Goal: Task Accomplishment & Management: Manage account settings

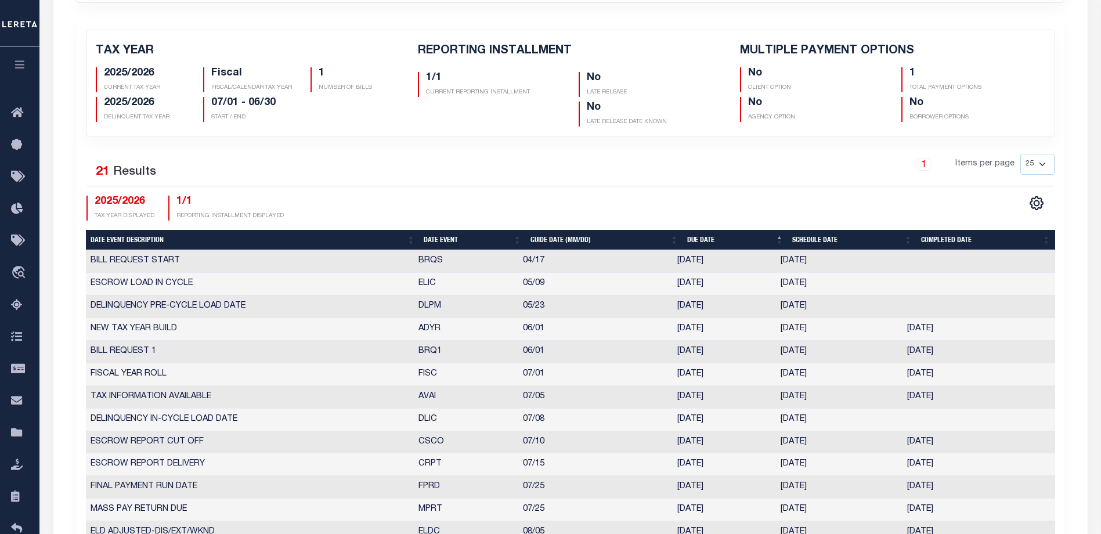
click at [20, 66] on icon "button" at bounding box center [19, 64] width 13 height 10
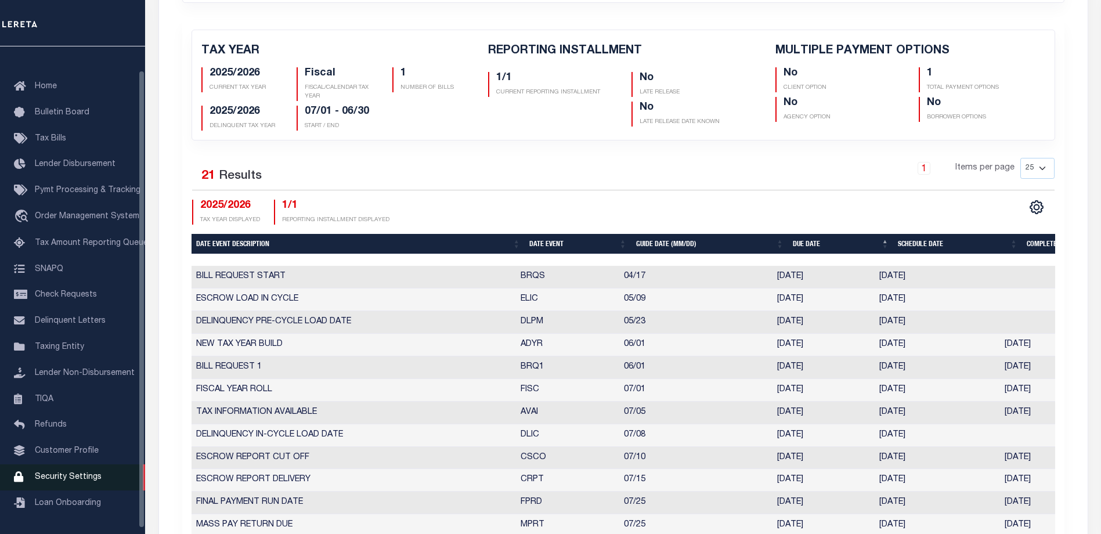
scroll to position [31, 0]
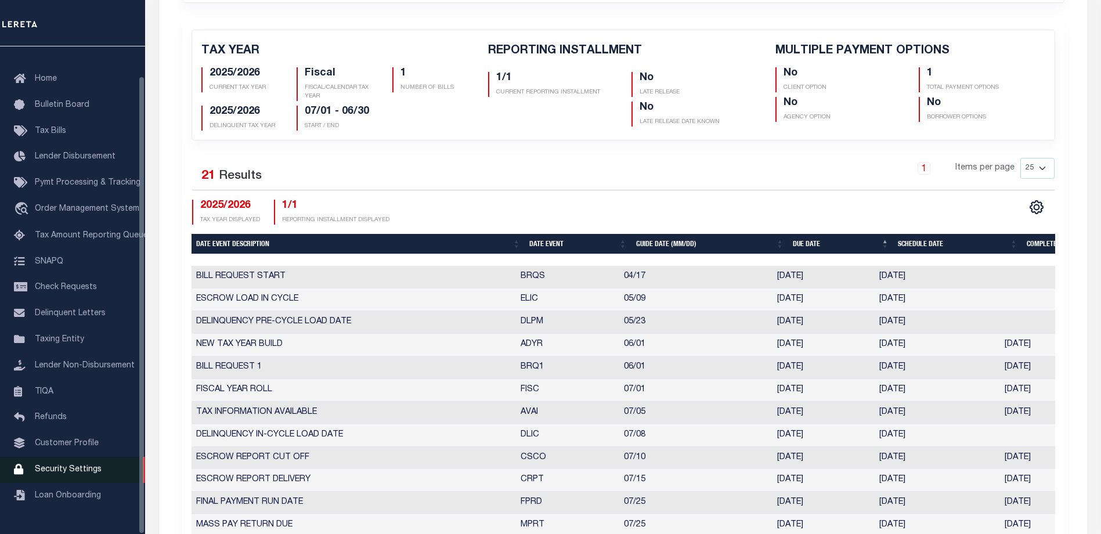
click at [60, 474] on span "Security Settings" at bounding box center [68, 469] width 67 height 8
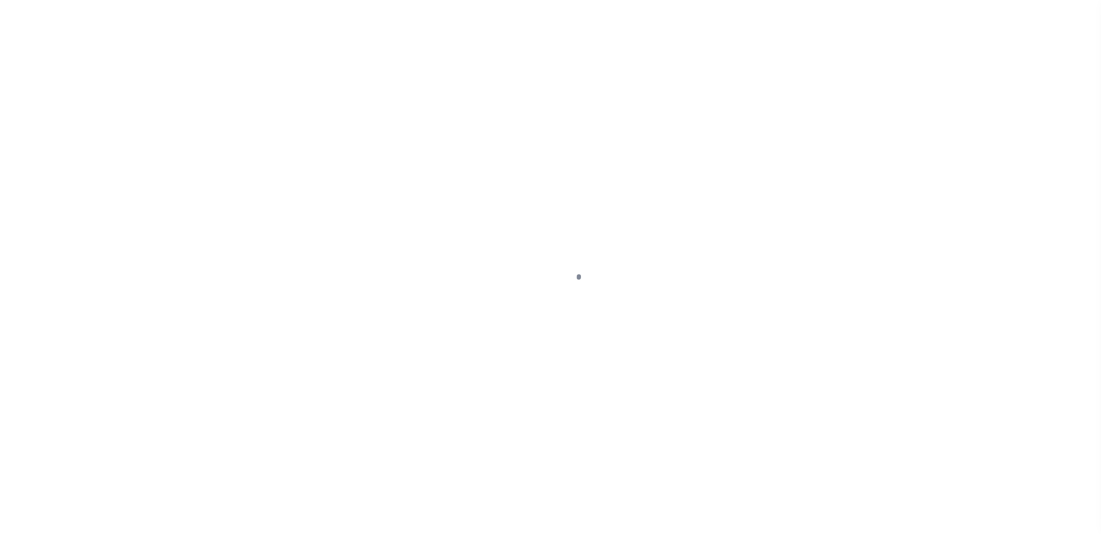
select select "100"
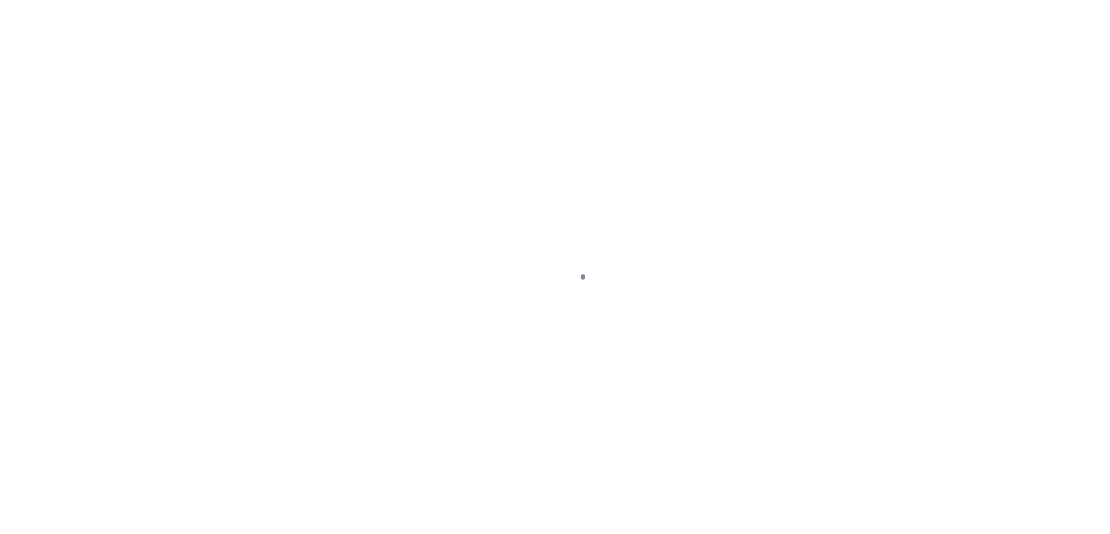
select select "100"
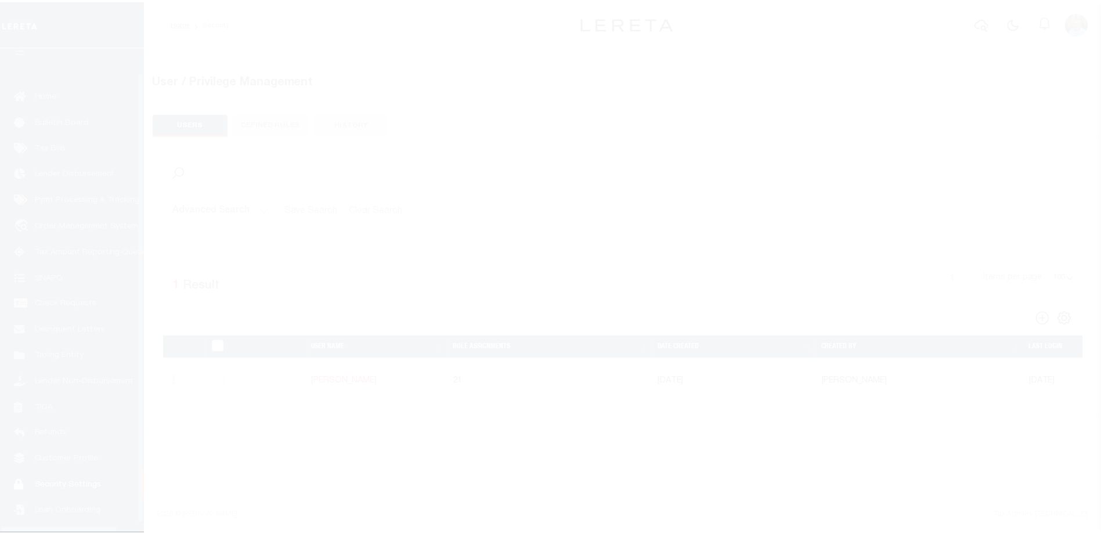
scroll to position [31, 0]
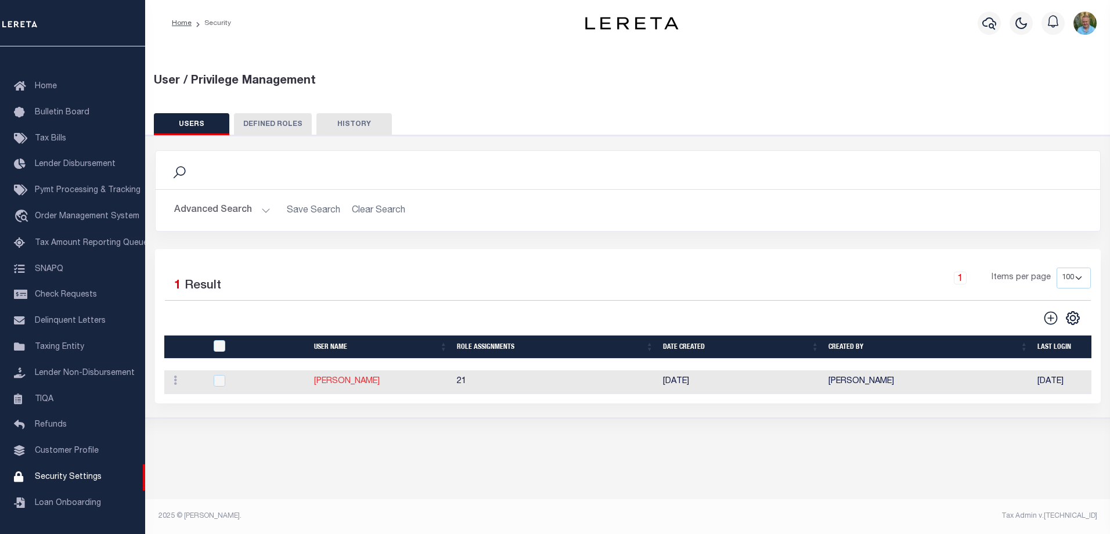
click at [339, 381] on link "[PERSON_NAME]" at bounding box center [347, 381] width 66 height 8
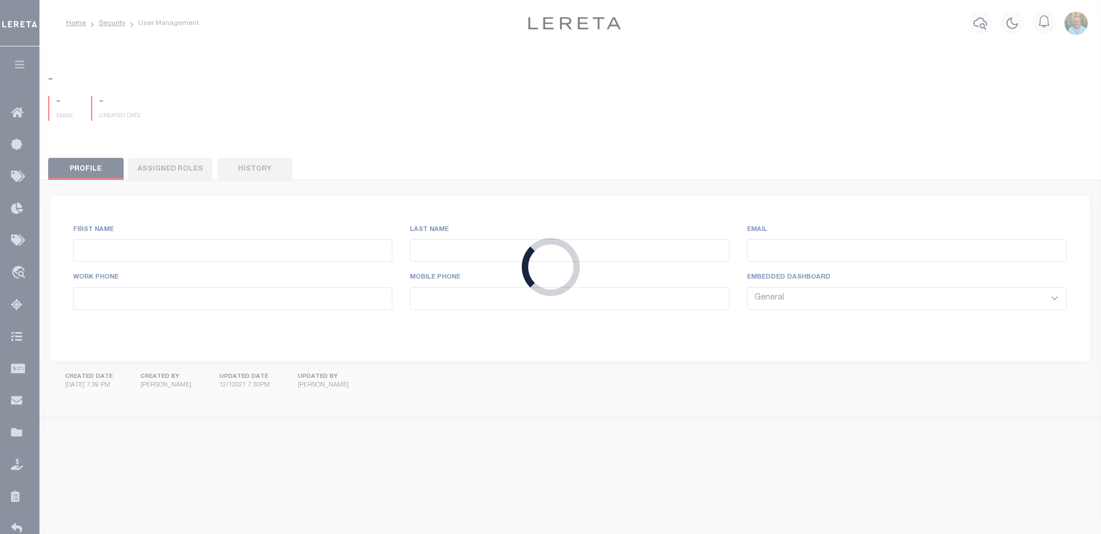
type input "Allen,"
type input "Mark"
type input "MAllen@lereta.net"
select select "PVQ"
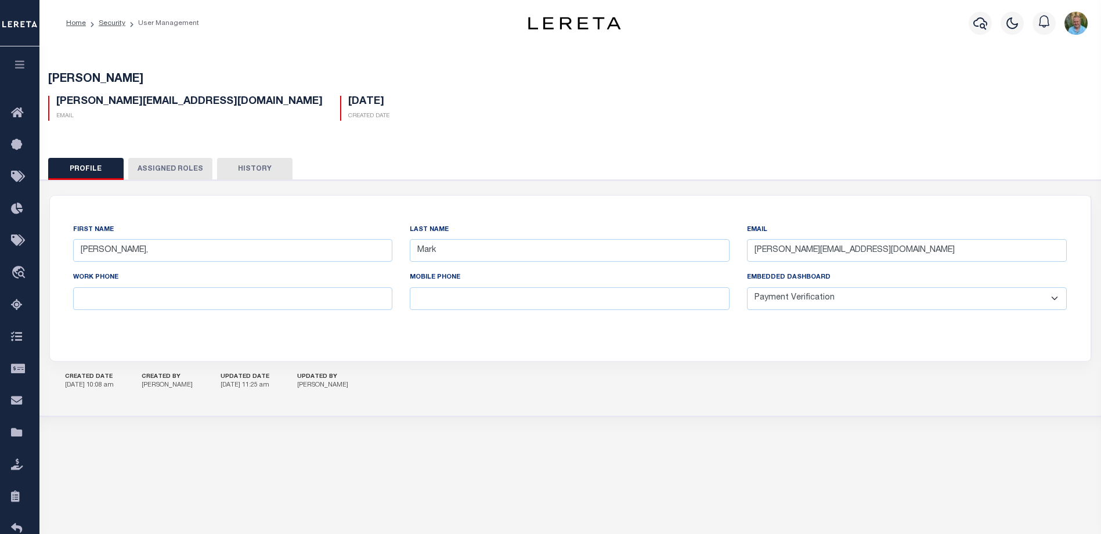
click at [151, 166] on button "Assigned Roles" at bounding box center [170, 169] width 84 height 22
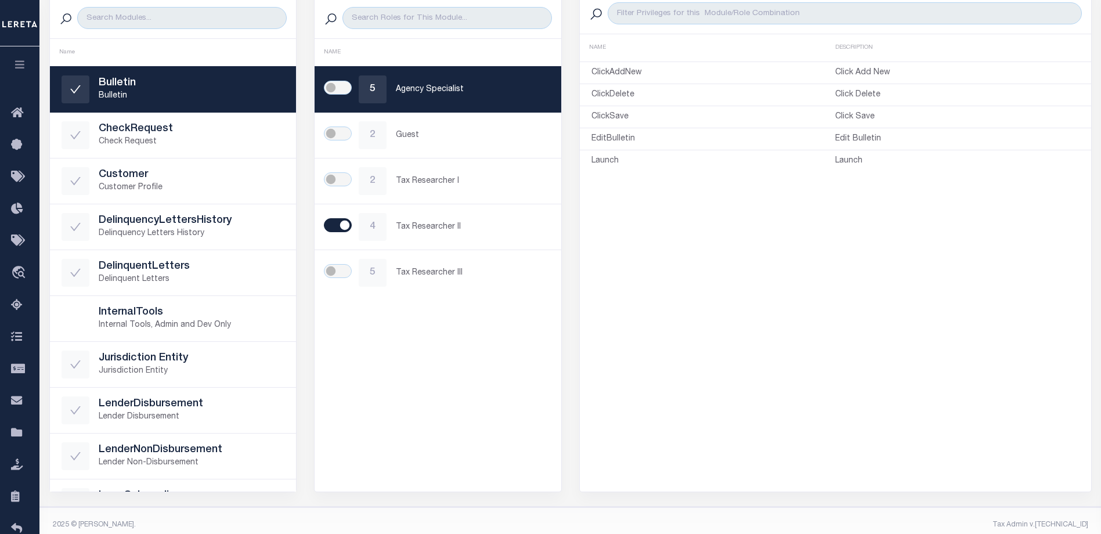
click at [23, 64] on icon "button" at bounding box center [19, 64] width 13 height 10
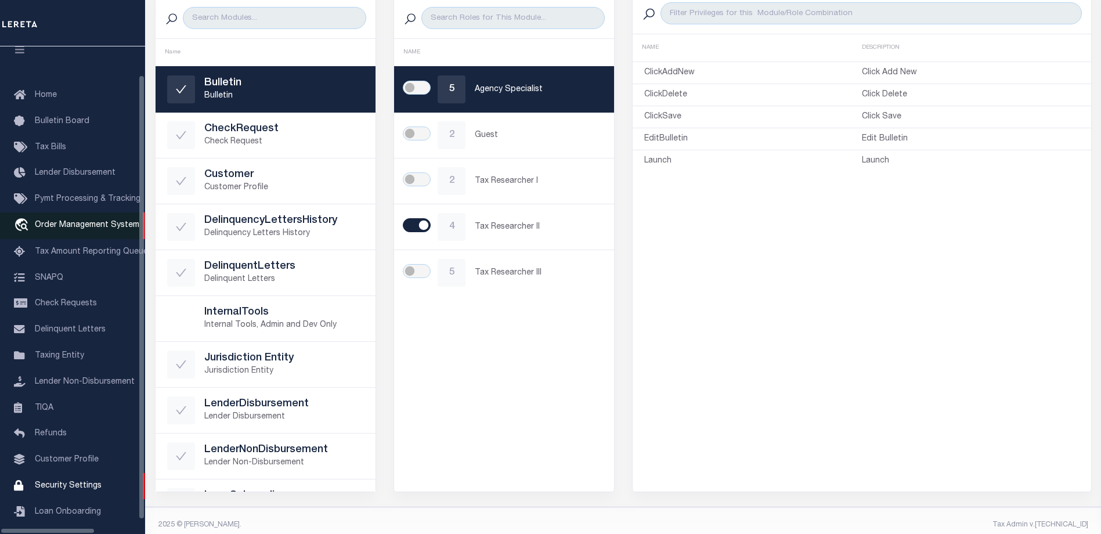
scroll to position [31, 0]
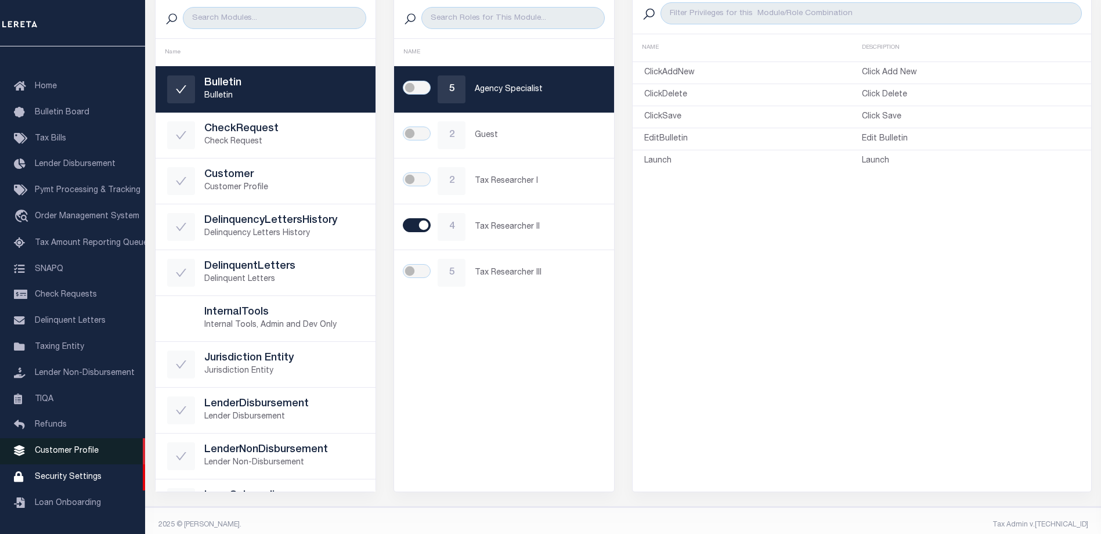
click at [62, 451] on span "Customer Profile" at bounding box center [67, 451] width 64 height 8
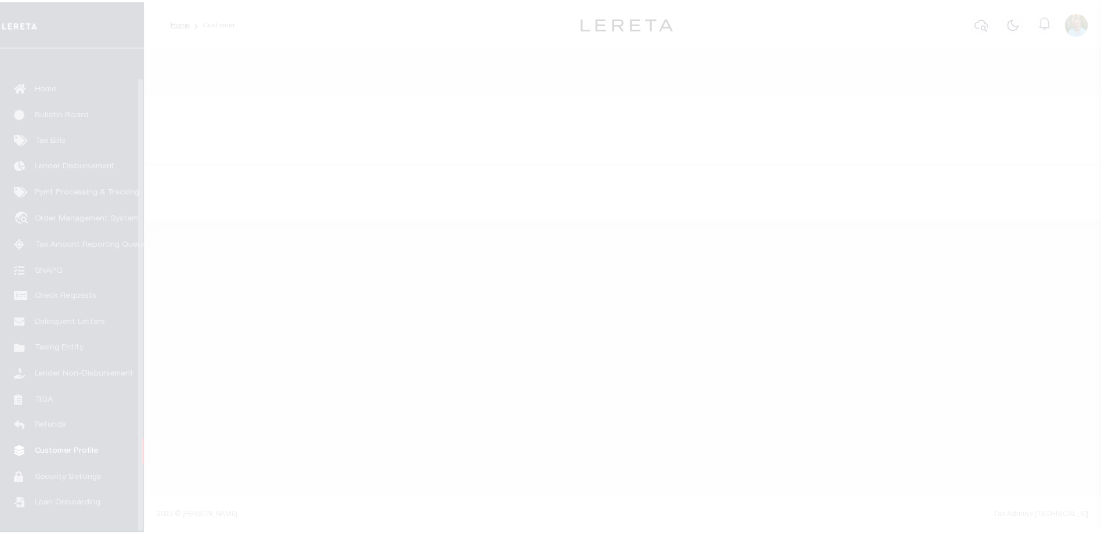
scroll to position [31, 0]
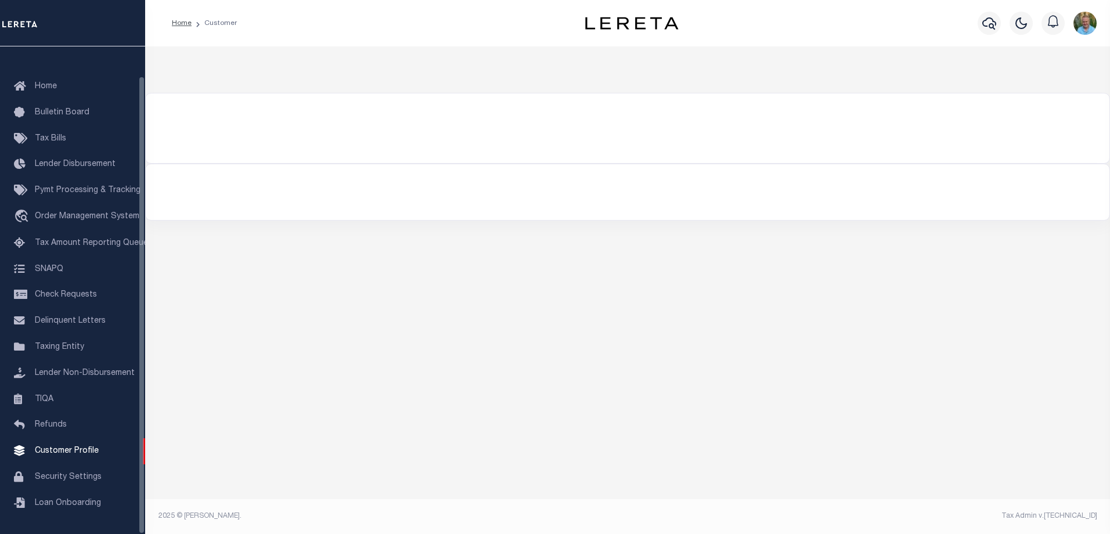
type input "lima"
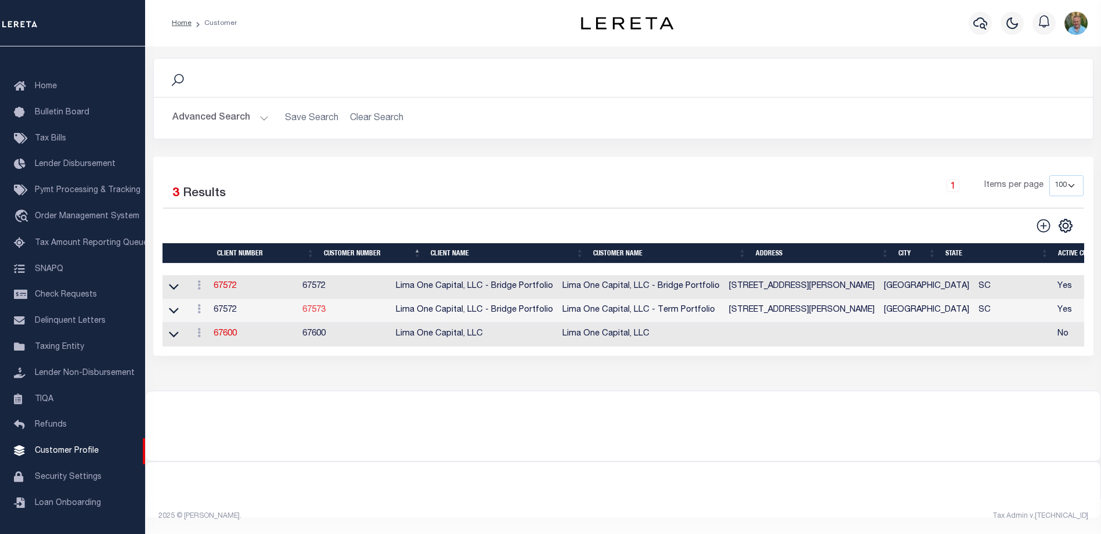
click at [326, 314] on link "67573" at bounding box center [313, 310] width 23 height 8
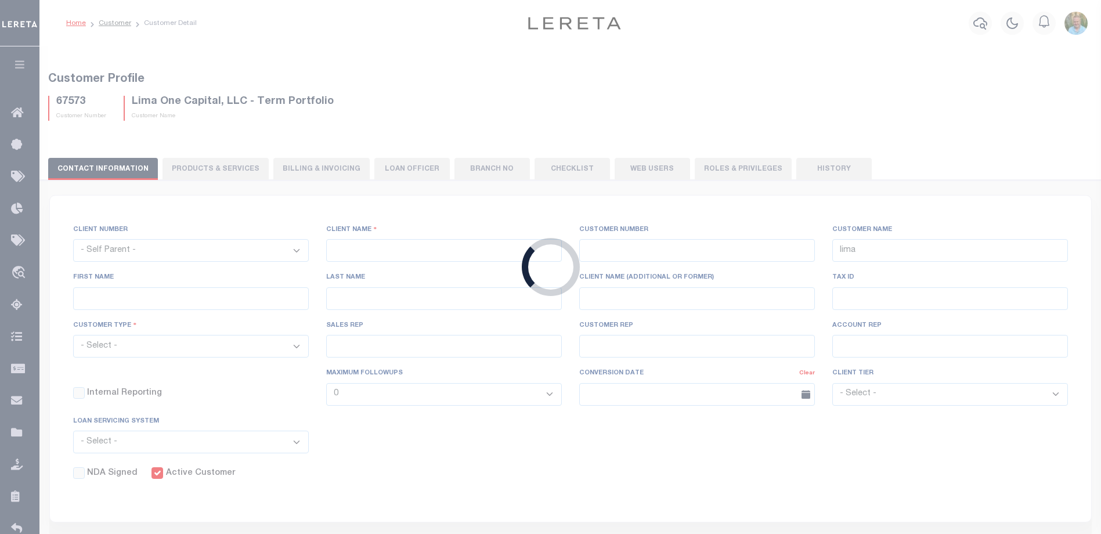
select select "2284"
type input "Lima One Capital, LLC - Bridge Portfolio"
type input "67573"
type input "Lima One Capital, LLC - Term Portfolio"
type input "Dave"
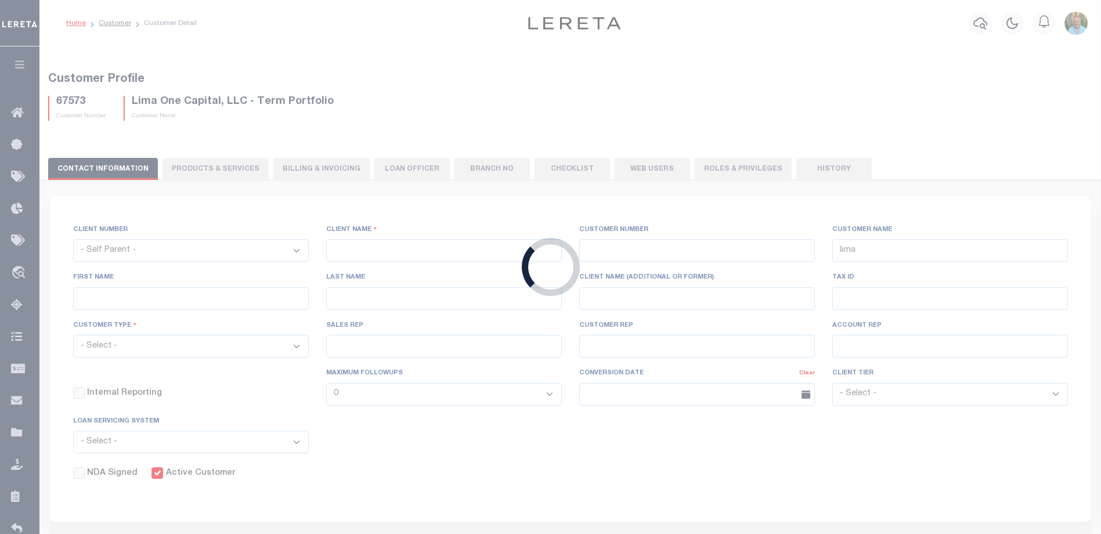
type input "Hughes"
type input "Term Portfolio"
select select "Residential"
type input "Sean Galaise"
type input "Lindy Cloyd"
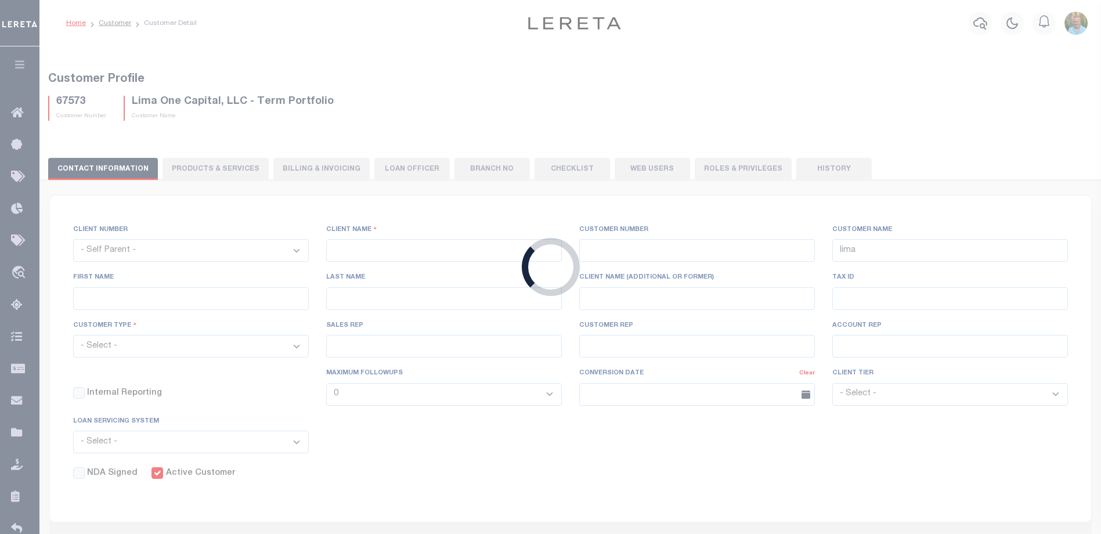
select select "Tier 3"
select select "OTH"
checkbox input "true"
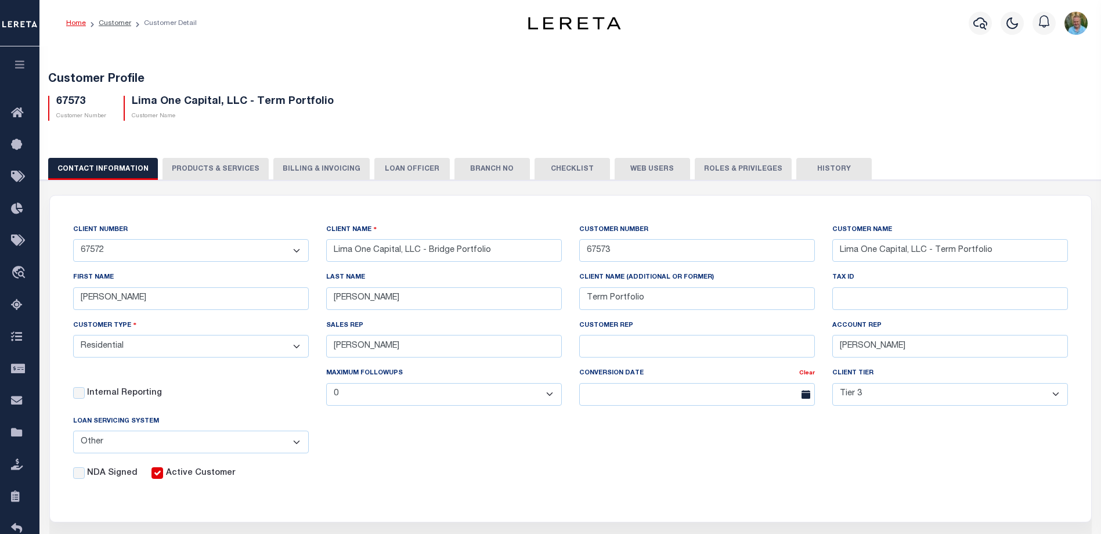
click at [641, 165] on button "Web Users" at bounding box center [652, 169] width 75 height 22
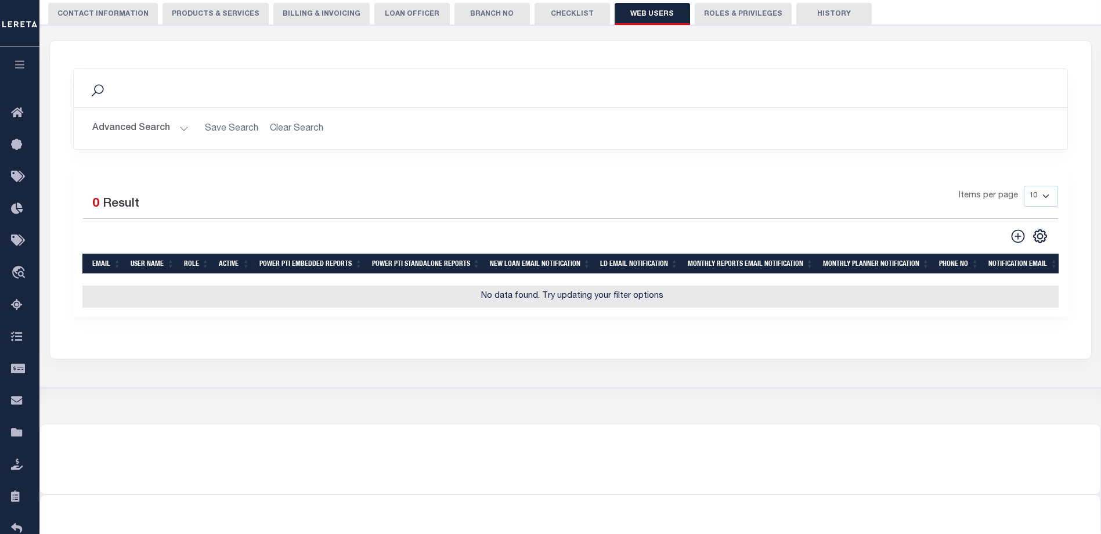
scroll to position [196, 0]
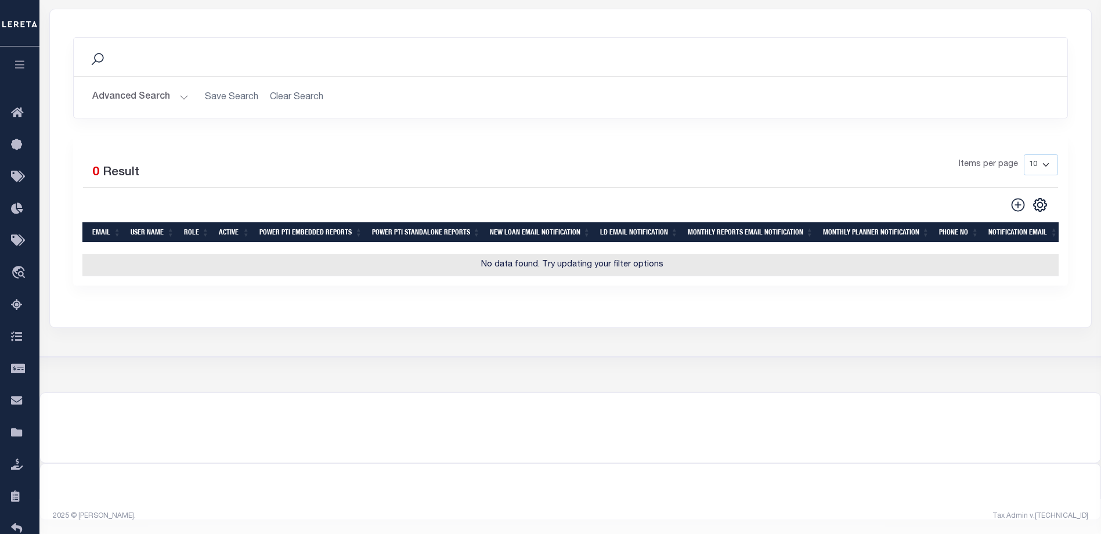
click at [18, 67] on icon "button" at bounding box center [19, 64] width 13 height 10
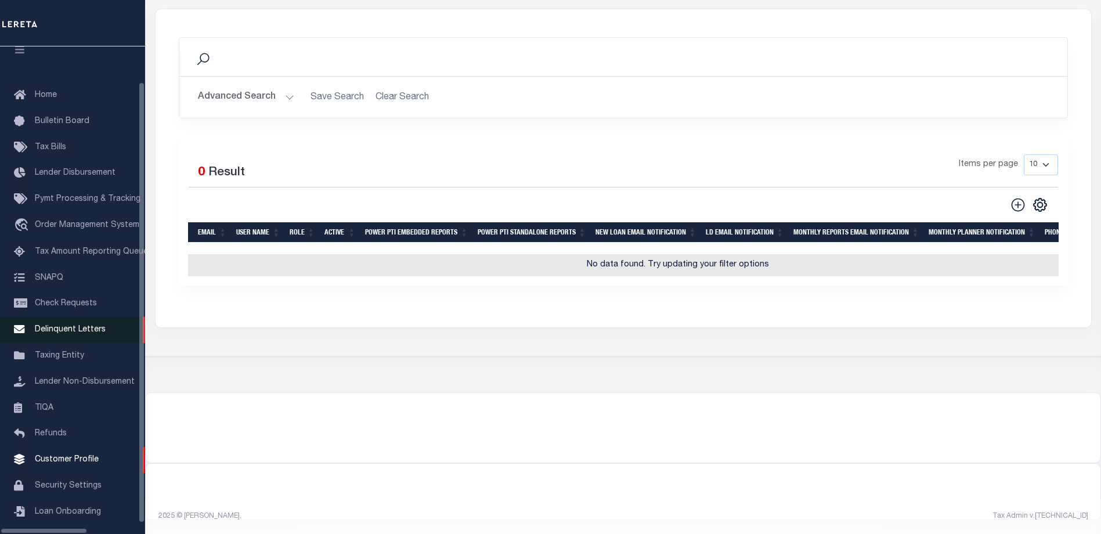
scroll to position [31, 0]
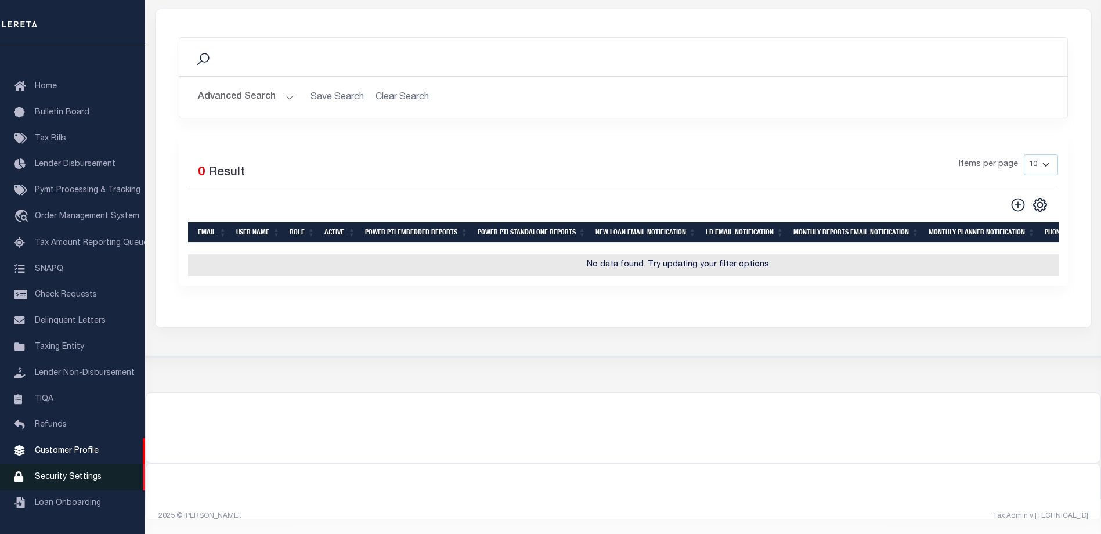
click at [53, 475] on span "Security Settings" at bounding box center [68, 477] width 67 height 8
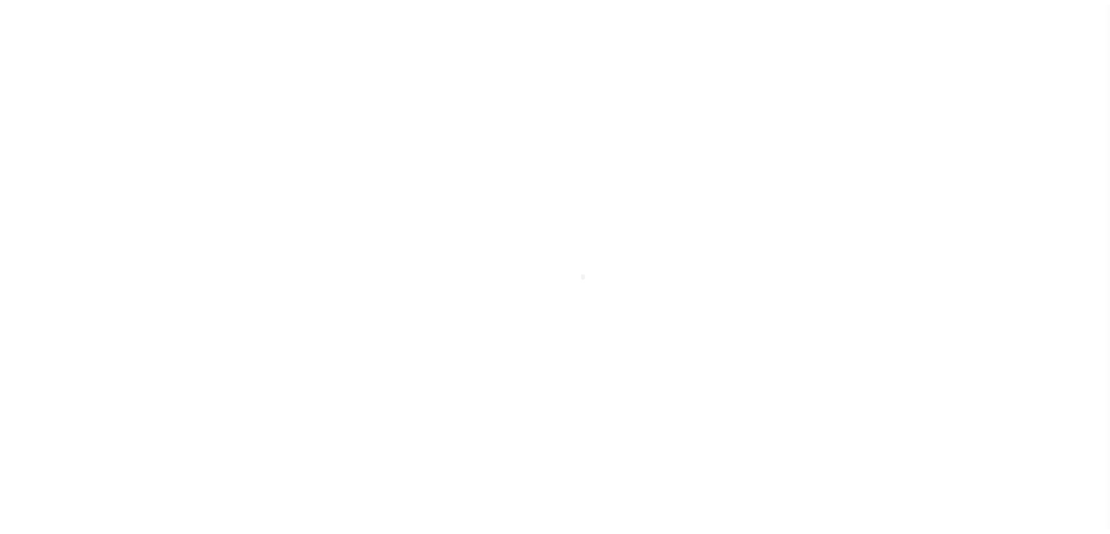
select select "100"
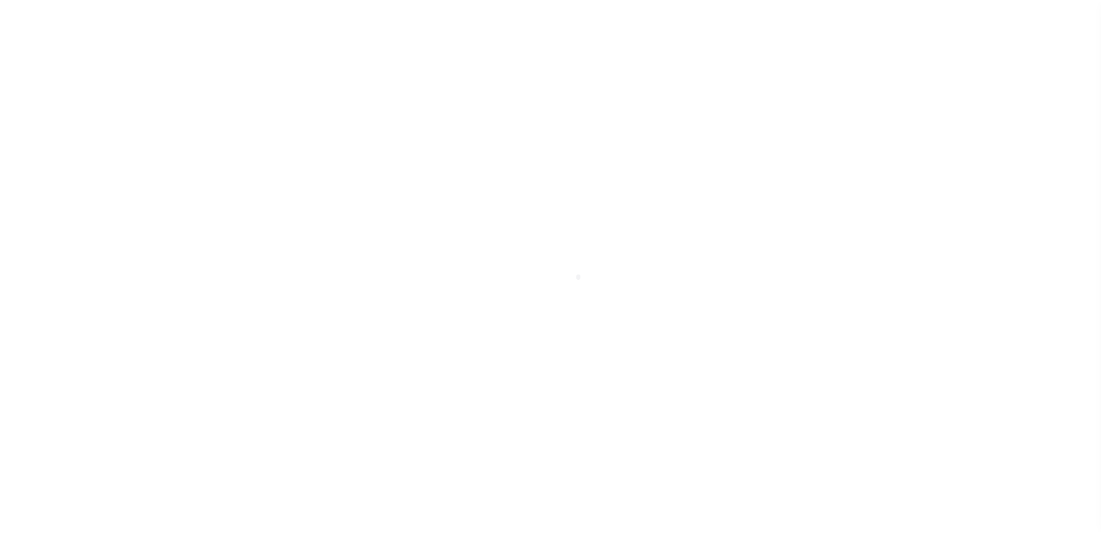
scroll to position [31, 0]
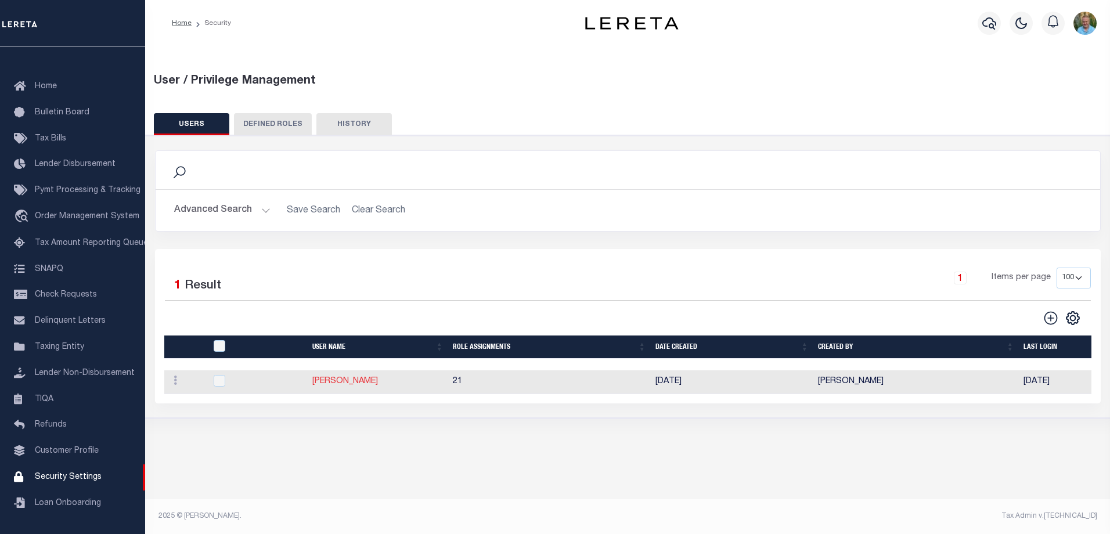
click at [336, 381] on link "[PERSON_NAME]" at bounding box center [345, 381] width 66 height 8
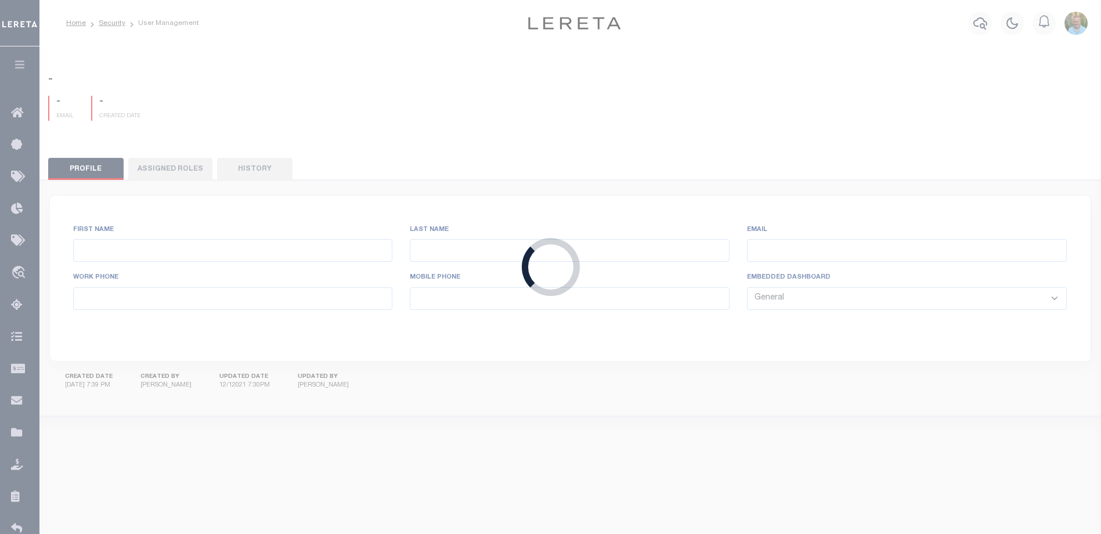
type input "[PERSON_NAME],"
type input "Mark"
type input "[PERSON_NAME][EMAIL_ADDRESS][DOMAIN_NAME]"
select select "PVQ"
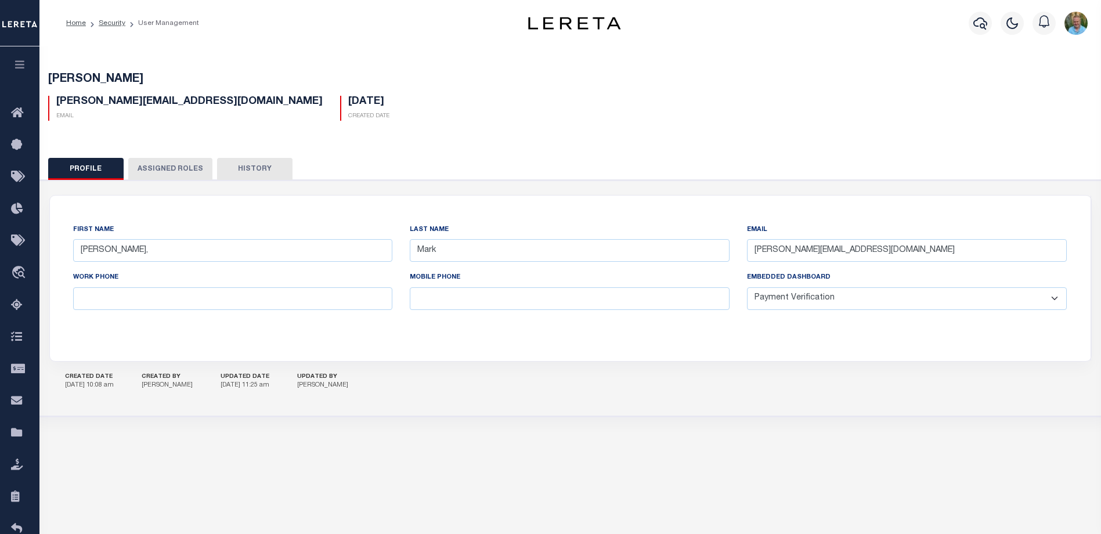
click at [162, 162] on button "Assigned Roles" at bounding box center [170, 169] width 84 height 22
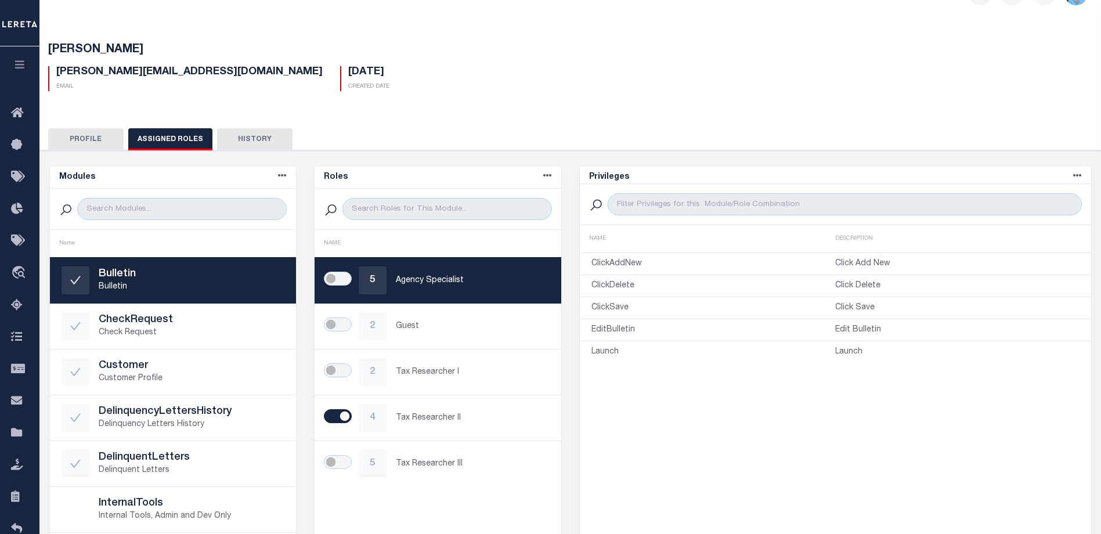
scroll to position [58, 0]
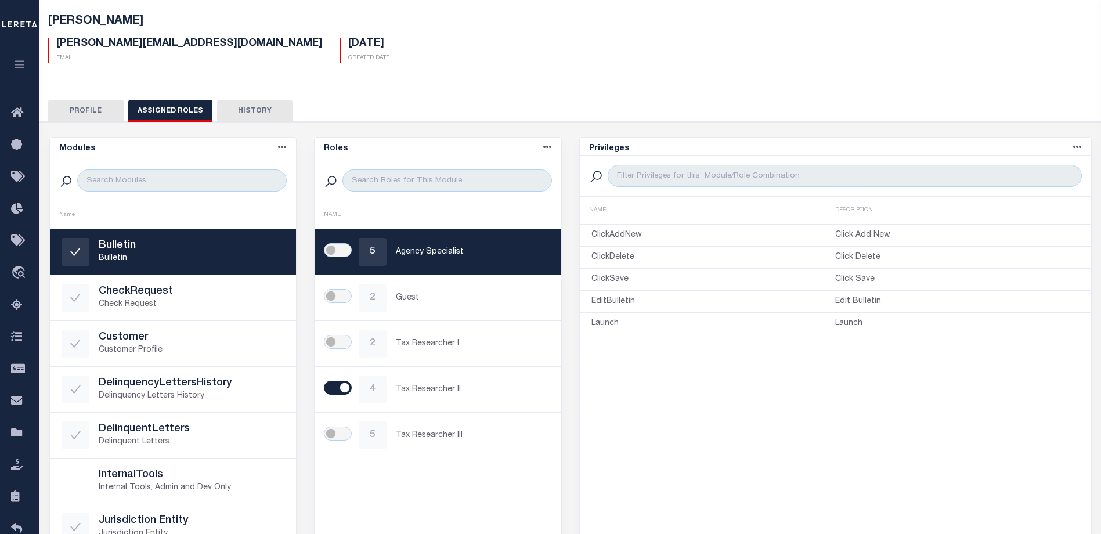
click at [425, 74] on div "[PERSON_NAME], Mark [EMAIL_ADDRESS][DOMAIN_NAME] Email [DATE] Created Date [PER…" at bounding box center [571, 328] width 1074 height 684
click at [18, 64] on icon "button" at bounding box center [19, 64] width 13 height 10
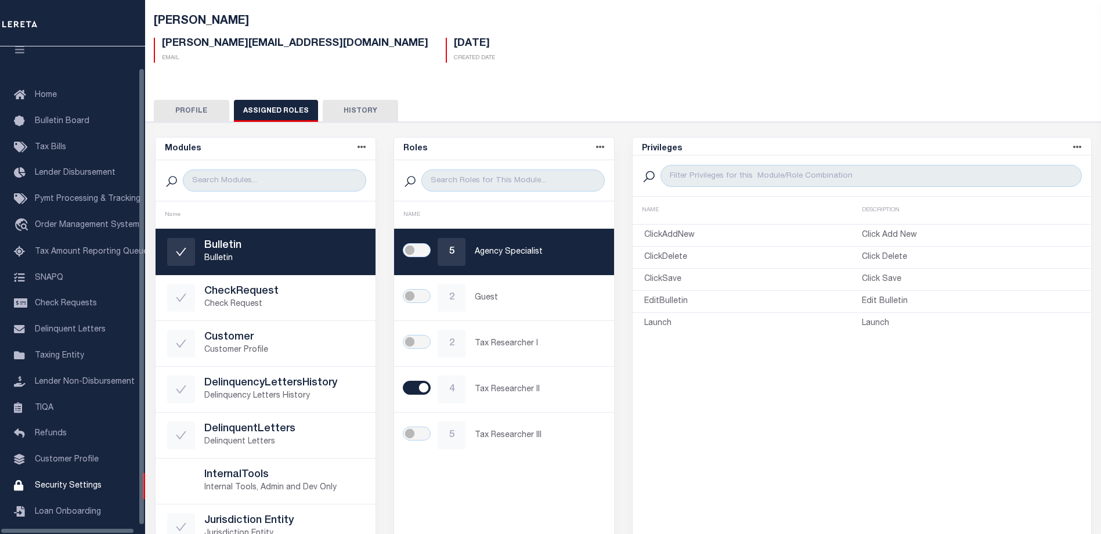
scroll to position [31, 0]
